Goal: Transaction & Acquisition: Obtain resource

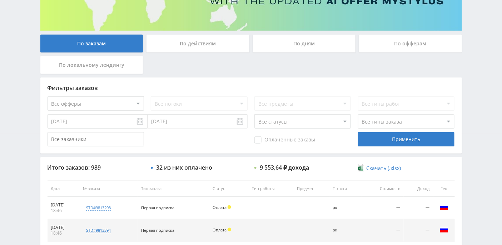
scroll to position [190, 0]
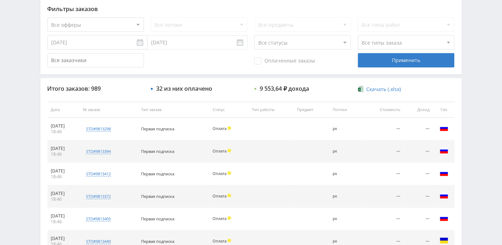
click at [342, 43] on select "Все статусы В аукционе В работе На гарантии Завершен Возврат Черновик" at bounding box center [302, 42] width 96 height 14
select select "3"
click at [254, 35] on select "Все статусы В аукционе В работе На гарантии Завершен Возврат Черновик" at bounding box center [302, 42] width 96 height 14
click at [383, 61] on div "Применить" at bounding box center [406, 60] width 96 height 14
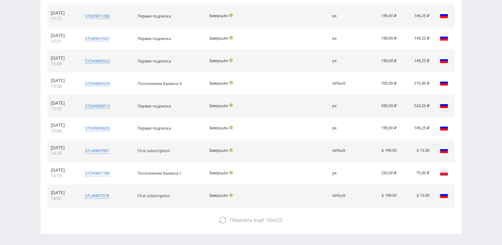
scroll to position [333, 0]
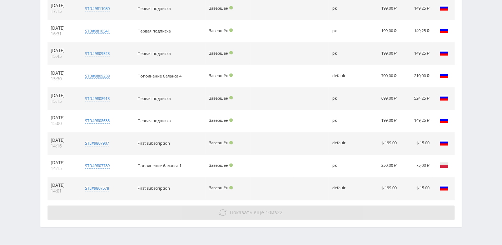
click at [235, 214] on button "Показать ещё 10 из 22" at bounding box center [250, 213] width 407 height 14
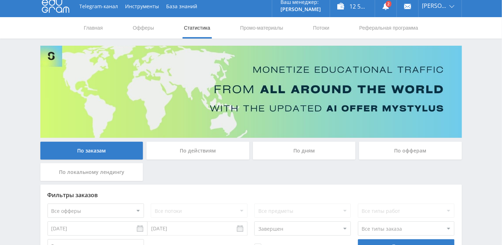
scroll to position [0, 0]
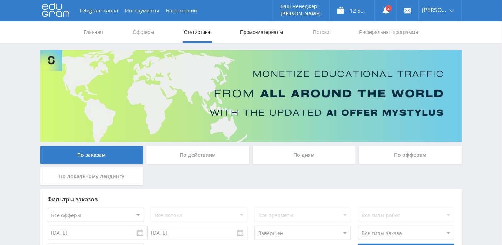
click at [263, 32] on link "Промо-материалы" at bounding box center [261, 31] width 44 height 21
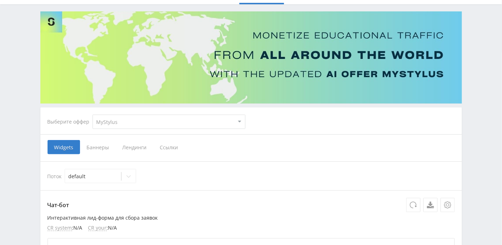
scroll to position [47, 0]
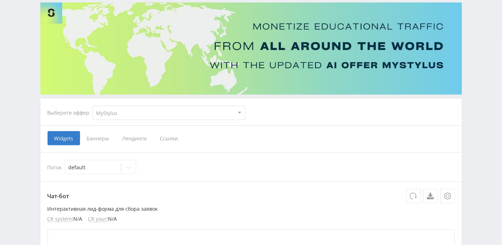
click at [180, 112] on select "MyStylus MyStylus - Revshare Кэмп Studybay Автор24 Studybay [GEOGRAPHIC_DATA] S…" at bounding box center [168, 113] width 153 height 14
select select "376"
click at [92, 106] on select "MyStylus MyStylus - Revshare Кэмп Studybay Автор24 Studybay [GEOGRAPHIC_DATA] S…" at bounding box center [168, 113] width 153 height 14
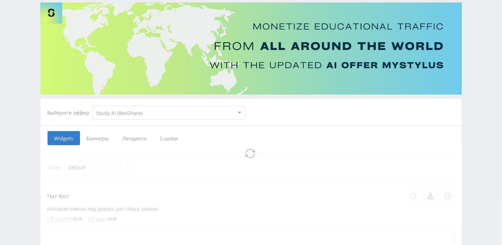
select select "376"
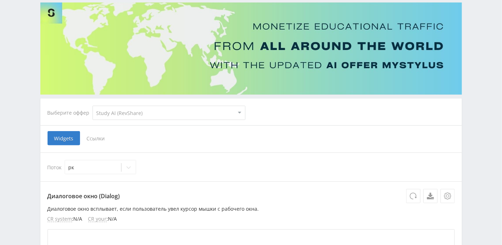
click at [94, 141] on span "Ссылки" at bounding box center [96, 138] width 32 height 14
click at [0, 0] on input "Ссылки" at bounding box center [0, 0] width 0 height 0
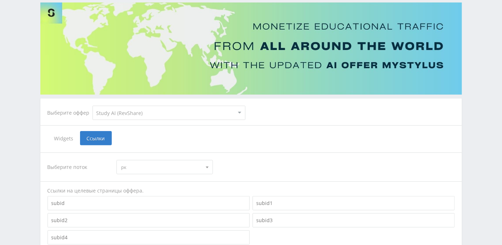
scroll to position [143, 0]
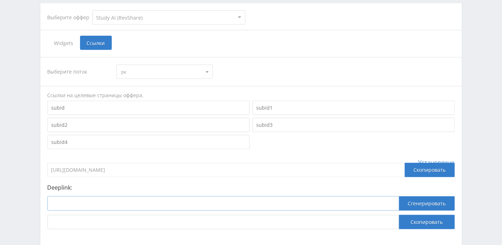
click at [91, 198] on input at bounding box center [222, 203] width 351 height 14
paste input "[URL]"
type input "[URL]"
click at [408, 201] on button "Сгенерировать" at bounding box center [427, 203] width 56 height 14
drag, startPoint x: 266, startPoint y: 217, endPoint x: 46, endPoint y: 221, distance: 220.3
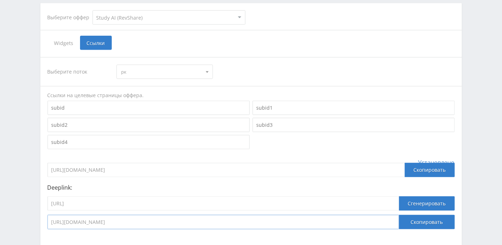
click at [46, 221] on div "Выберите поток рк рк default Ссылки на целевые страницы оффера. Установлено [UR…" at bounding box center [250, 143] width 421 height 186
